Goal: Check status: Check status

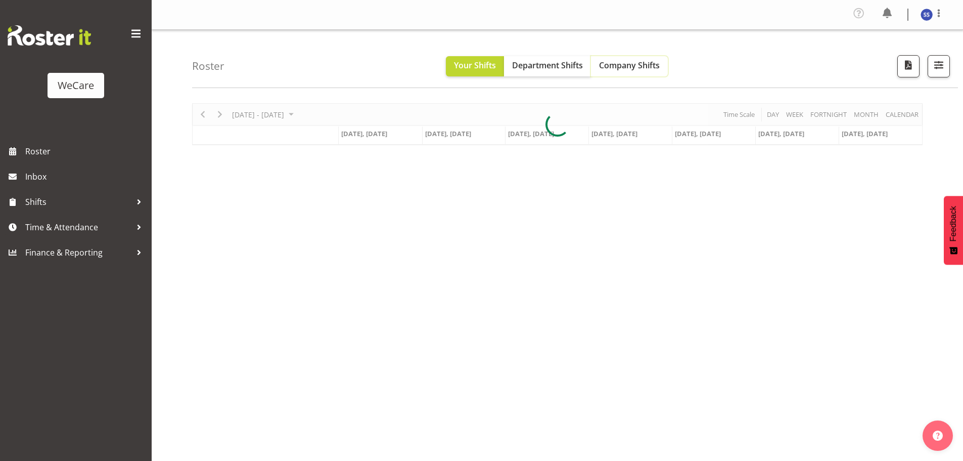
click at [606, 66] on span "Company Shifts" at bounding box center [629, 65] width 61 height 11
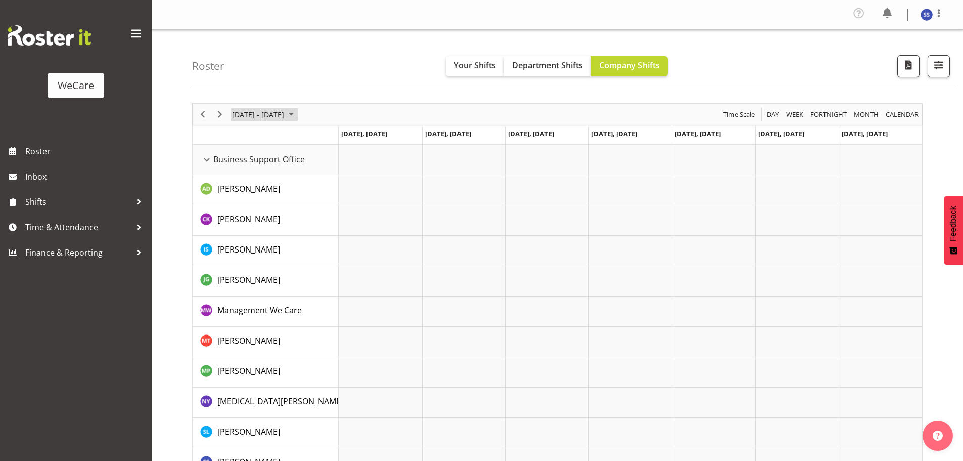
click at [297, 118] on span "June 24 - 30, 2024" at bounding box center [291, 114] width 12 height 13
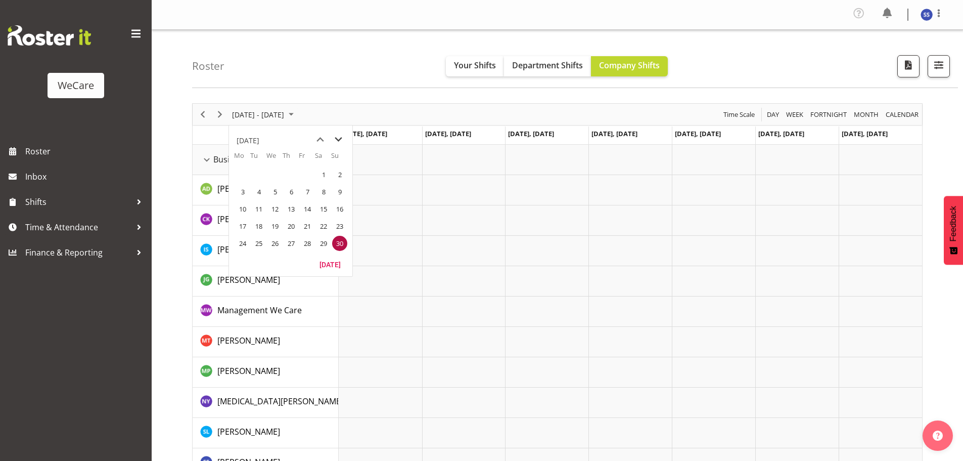
click at [339, 139] on span "next month" at bounding box center [339, 139] width 18 height 18
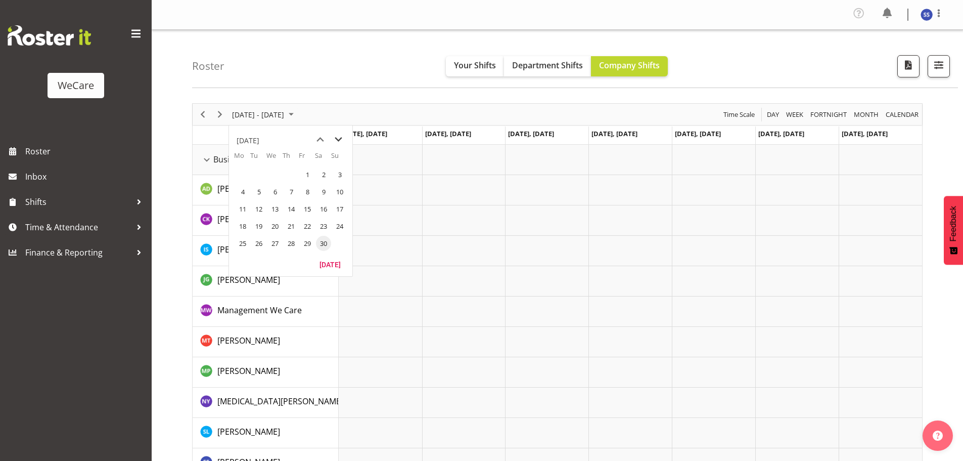
click at [339, 139] on span "next month" at bounding box center [339, 139] width 18 height 18
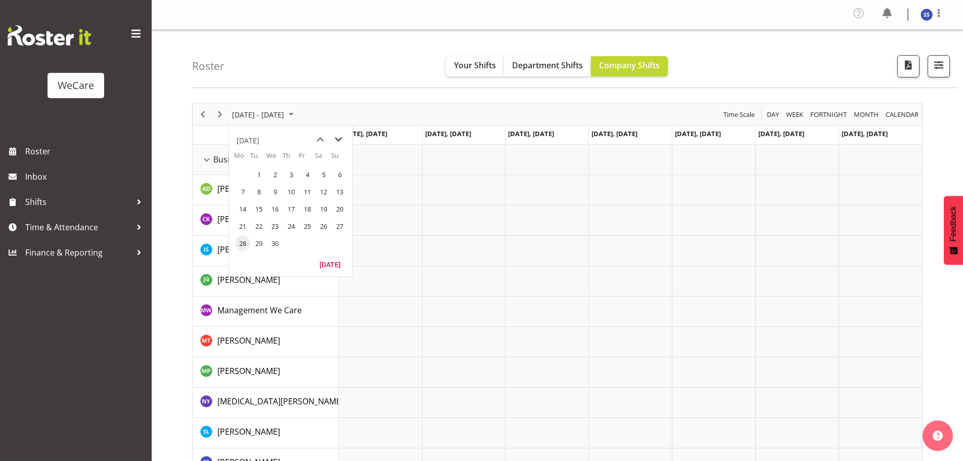
click at [339, 139] on span "next month" at bounding box center [339, 139] width 18 height 18
drag, startPoint x: 306, startPoint y: 244, endPoint x: 262, endPoint y: 136, distance: 116.3
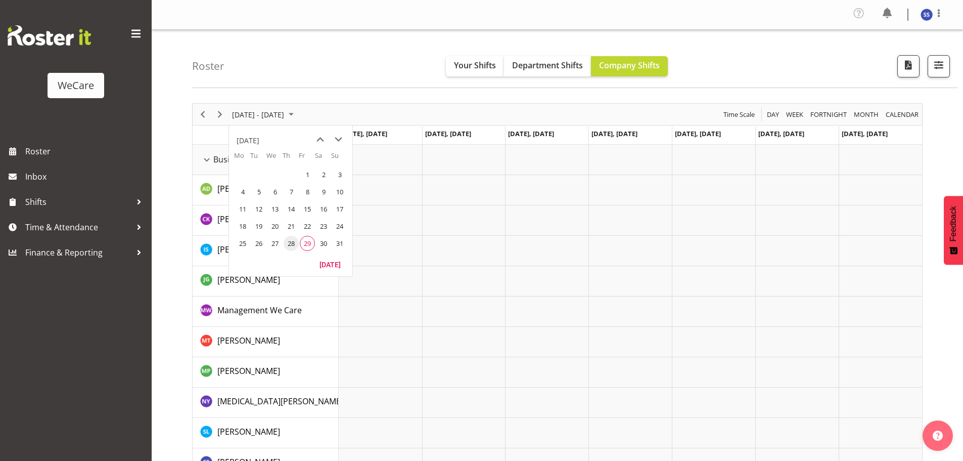
click at [306, 244] on span "29" at bounding box center [307, 243] width 15 height 15
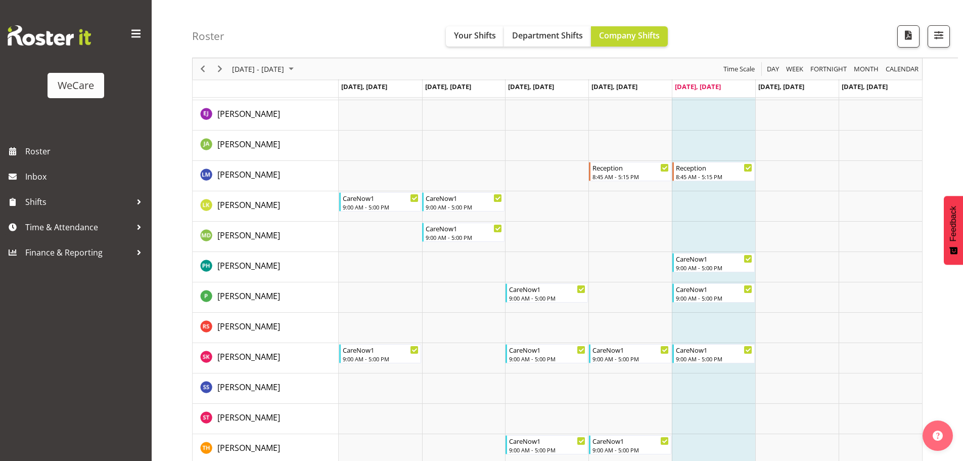
scroll to position [2528, 0]
